Goal: Task Accomplishment & Management: Manage account settings

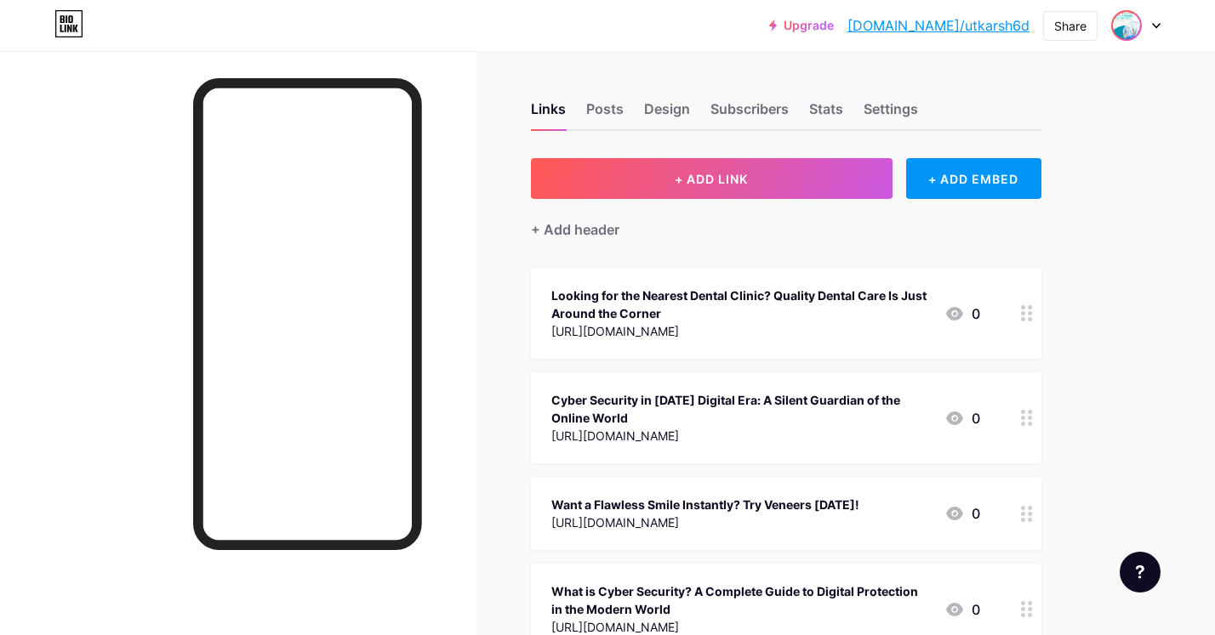
click at [1141, 23] on div at bounding box center [1126, 25] width 31 height 31
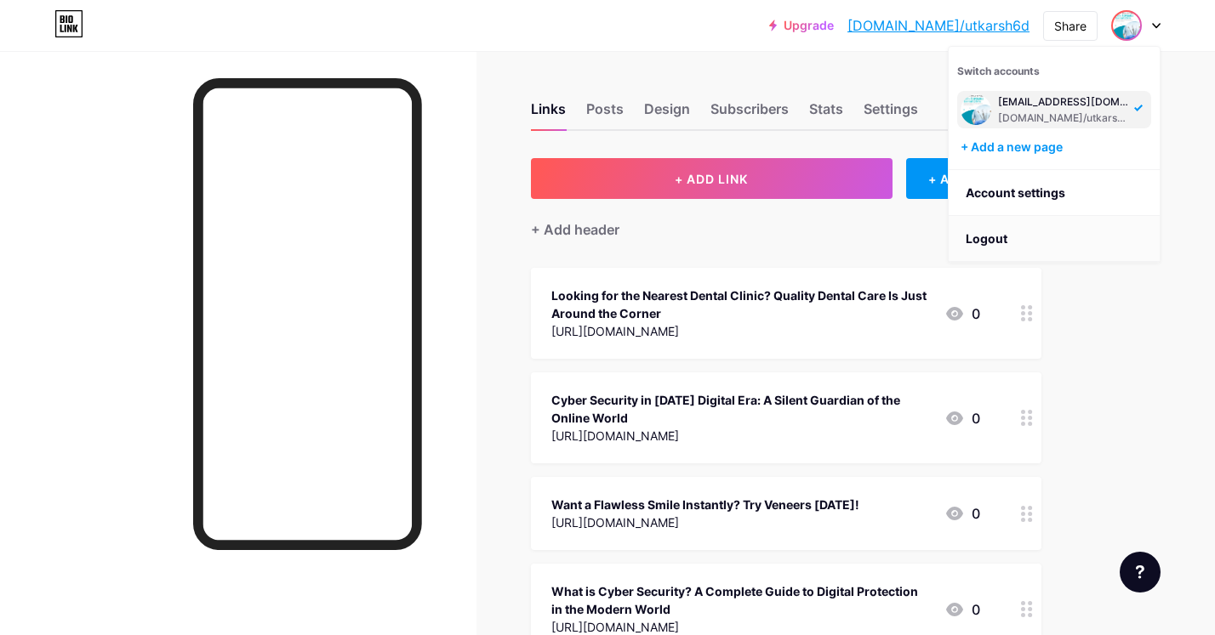
click at [1005, 241] on li "Logout" at bounding box center [1053, 239] width 211 height 46
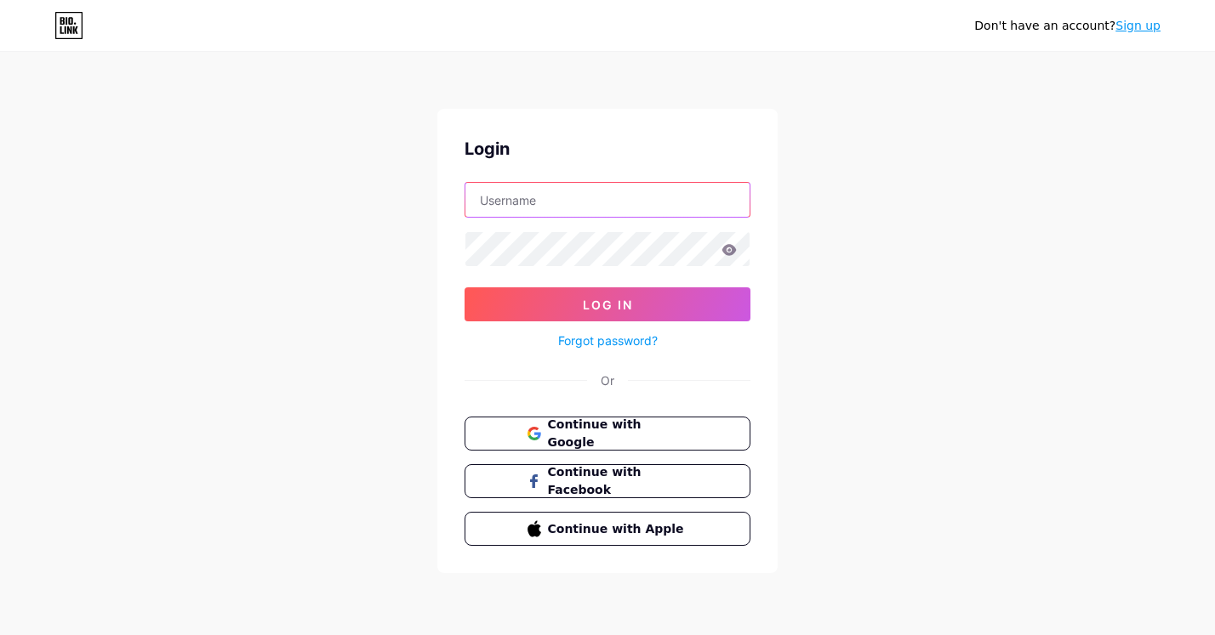
type input "[EMAIL_ADDRESS][DOMAIN_NAME]"
click at [555, 441] on span "Continue with Google" at bounding box center [617, 434] width 142 height 37
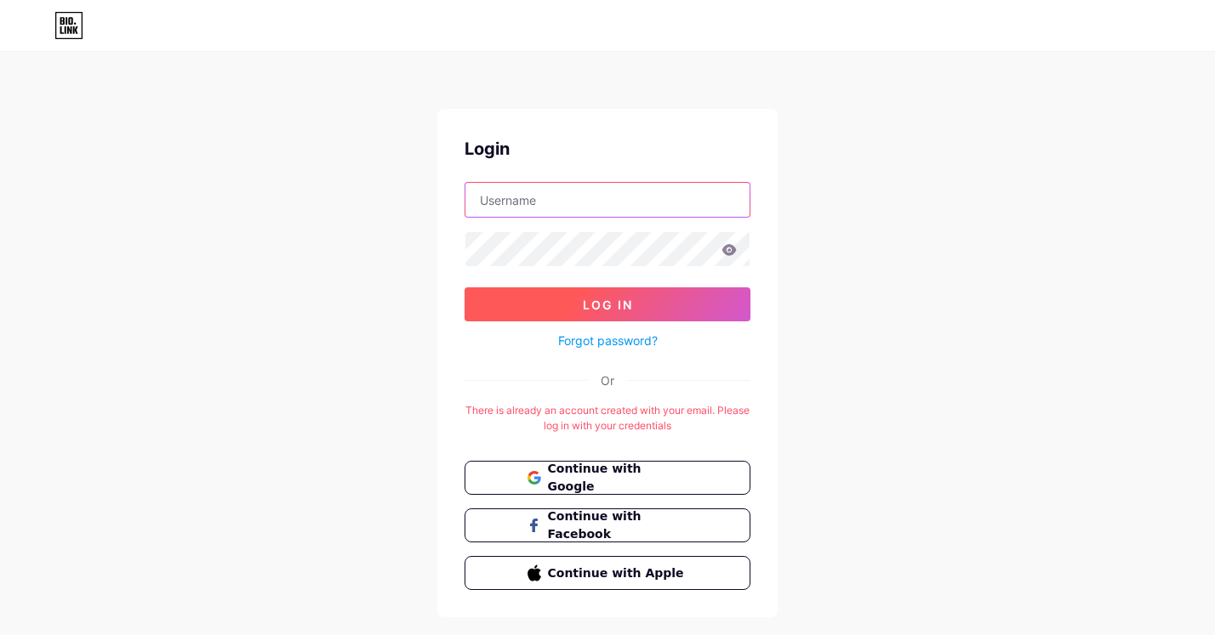
type input "[EMAIL_ADDRESS][DOMAIN_NAME]"
click at [573, 302] on button "Log In" at bounding box center [607, 305] width 286 height 34
